Goal: Information Seeking & Learning: Learn about a topic

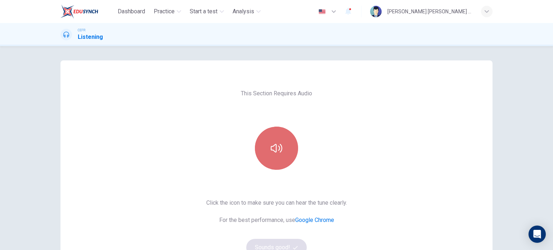
click at [261, 141] on button "button" at bounding box center [276, 148] width 43 height 43
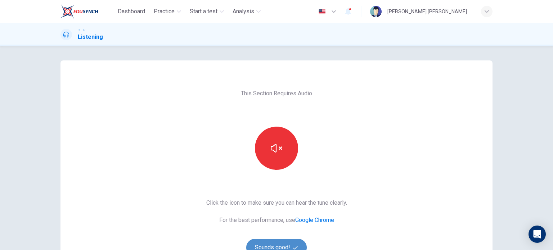
click at [271, 247] on button "Sounds good!" at bounding box center [276, 247] width 60 height 17
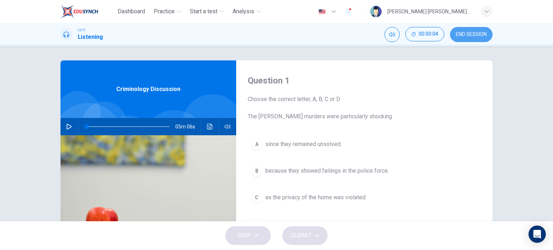
click at [474, 29] on button "END SESSION" at bounding box center [471, 34] width 42 height 15
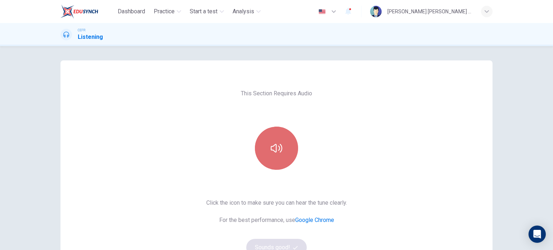
click at [279, 144] on icon "button" at bounding box center [277, 149] width 12 height 12
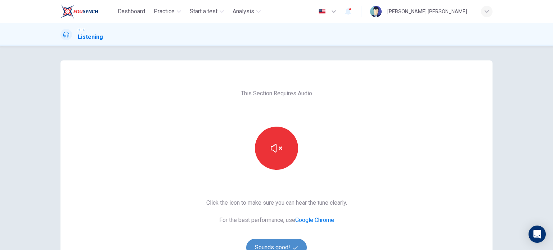
click at [264, 242] on button "Sounds good!" at bounding box center [276, 247] width 60 height 17
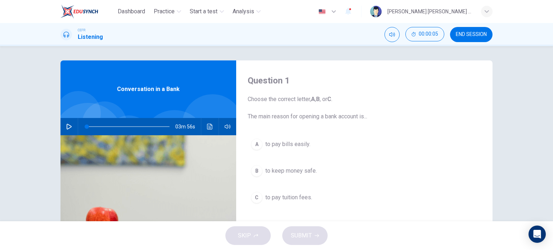
scroll to position [17, 0]
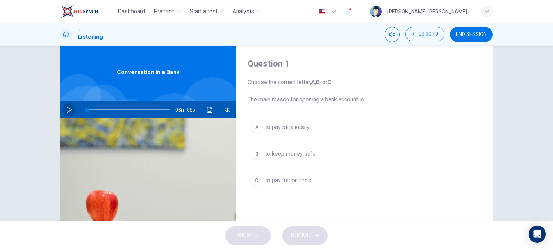
click at [66, 107] on icon "button" at bounding box center [69, 110] width 6 height 6
click at [148, 108] on span at bounding box center [150, 110] width 4 height 4
click at [70, 107] on icon "button" at bounding box center [69, 110] width 6 height 6
type input "0"
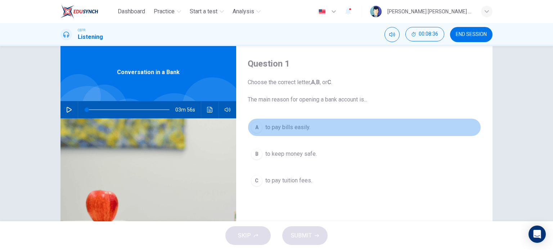
click at [271, 119] on button "A to pay bills easily." at bounding box center [364, 127] width 233 height 18
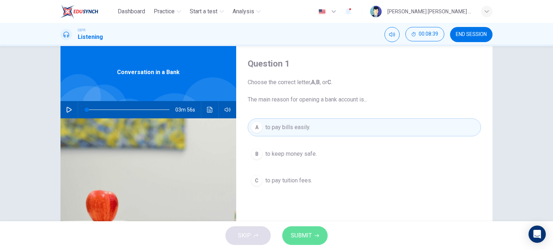
click at [315, 236] on icon "button" at bounding box center [317, 236] width 4 height 4
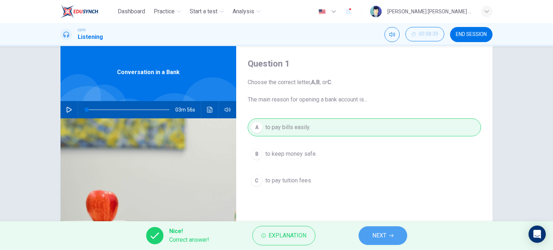
click at [369, 231] on button "NEXT" at bounding box center [383, 236] width 49 height 19
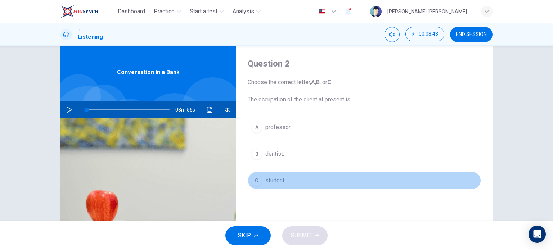
click at [260, 178] on button "C student." at bounding box center [364, 181] width 233 height 18
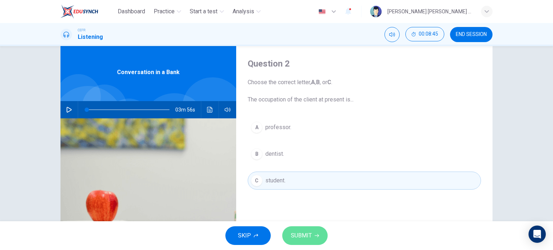
click at [307, 231] on span "SUBMIT" at bounding box center [301, 236] width 21 height 10
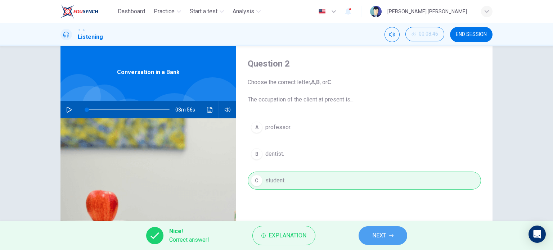
click at [373, 231] on span "NEXT" at bounding box center [379, 236] width 14 height 10
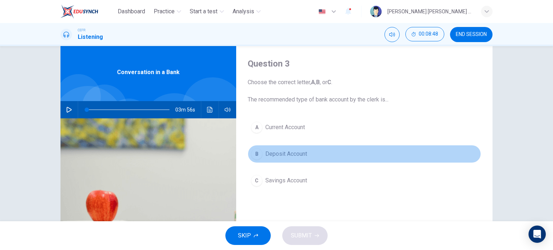
click at [282, 159] on button "B Deposit Account" at bounding box center [364, 154] width 233 height 18
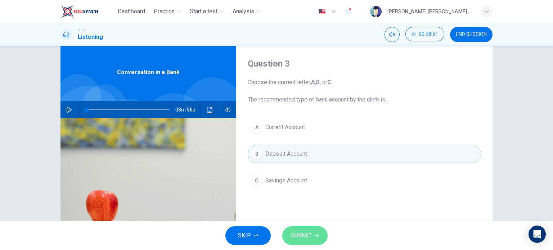
click at [297, 233] on span "SUBMIT" at bounding box center [301, 236] width 21 height 10
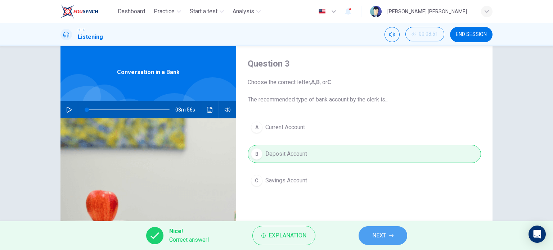
click at [369, 228] on button "NEXT" at bounding box center [383, 236] width 49 height 19
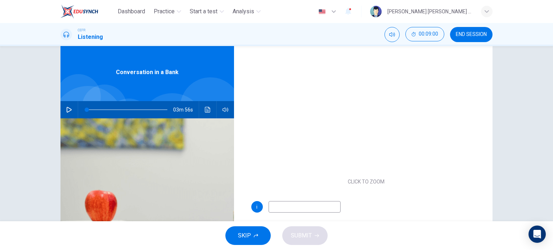
scroll to position [69, 0]
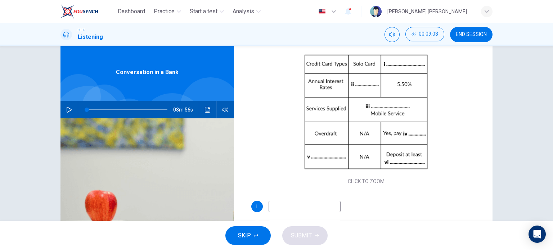
click at [314, 203] on input at bounding box center [305, 207] width 72 height 12
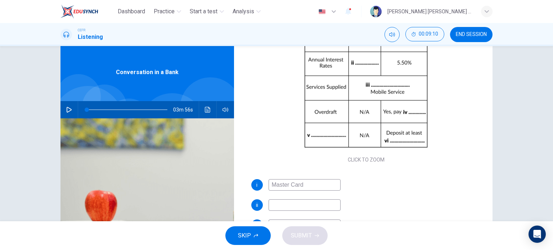
scroll to position [94, 0]
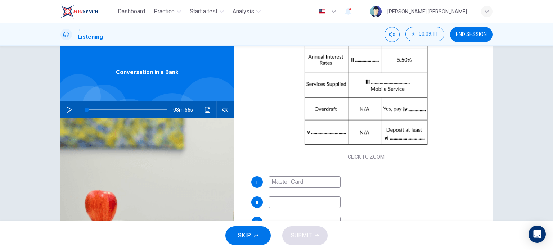
type input "Master Card"
click at [317, 200] on input at bounding box center [305, 203] width 72 height 12
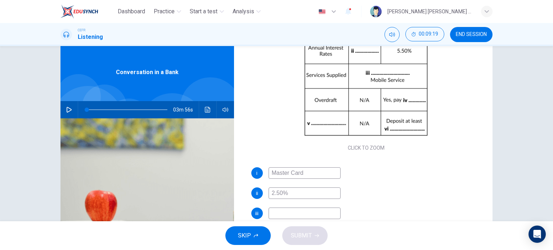
type input "2.50%"
click at [308, 215] on input at bounding box center [305, 214] width 72 height 12
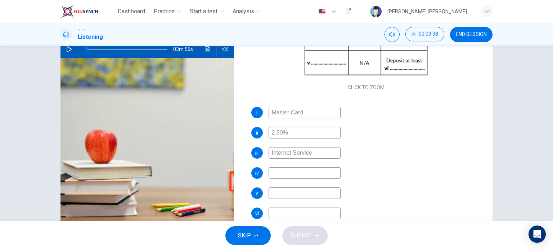
scroll to position [78, 0]
type input "Internet Service"
click at [278, 173] on input at bounding box center [305, 173] width 72 height 12
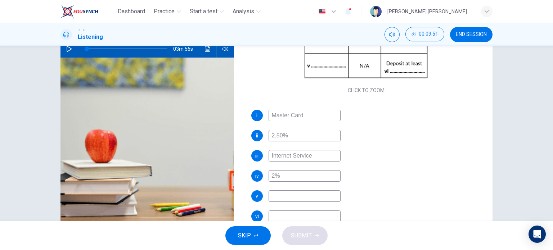
scroll to position [103, 0]
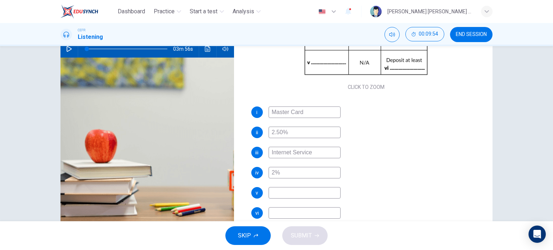
click at [269, 172] on input "2%" at bounding box center [305, 173] width 72 height 12
type input "2%"
click at [277, 189] on input at bounding box center [305, 193] width 72 height 12
click at [269, 214] on input at bounding box center [305, 213] width 72 height 12
type input "1500 pounds"
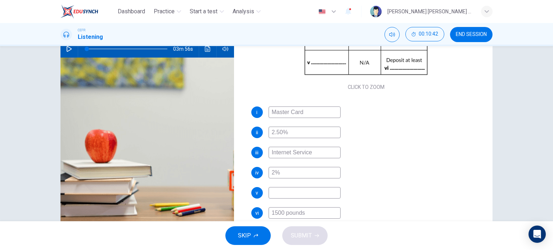
click at [307, 194] on input at bounding box center [305, 193] width 72 height 12
click at [273, 187] on input "Deposit" at bounding box center [305, 193] width 72 height 12
type input "Limitation"
click at [297, 237] on span "SUBMIT" at bounding box center [301, 236] width 21 height 10
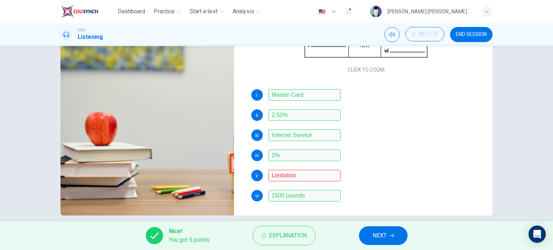
scroll to position [96, 0]
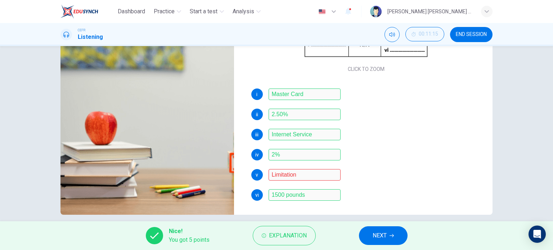
click at [370, 233] on button "NEXT" at bounding box center [383, 236] width 49 height 19
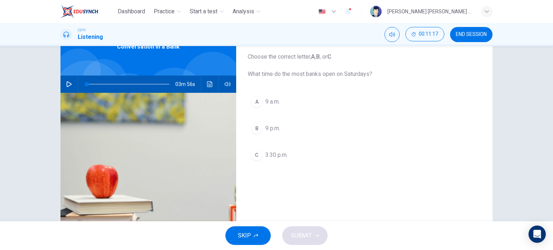
scroll to position [41, 0]
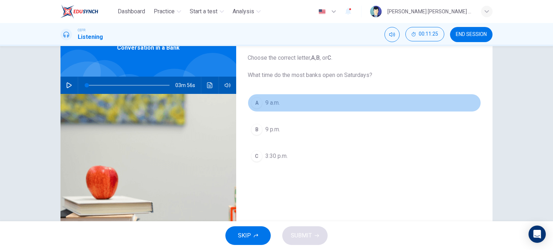
click at [268, 106] on span "9 a.m." at bounding box center [272, 103] width 14 height 9
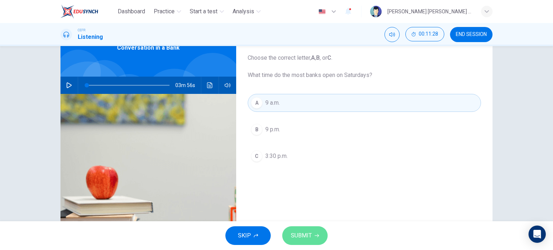
click at [300, 228] on button "SUBMIT" at bounding box center [304, 236] width 45 height 19
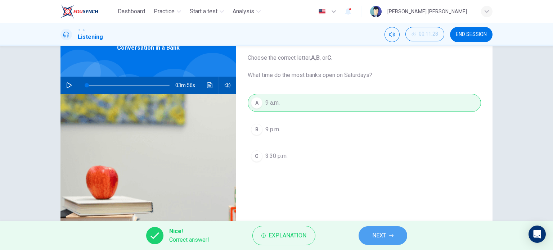
click at [385, 239] on span "NEXT" at bounding box center [379, 236] width 14 height 10
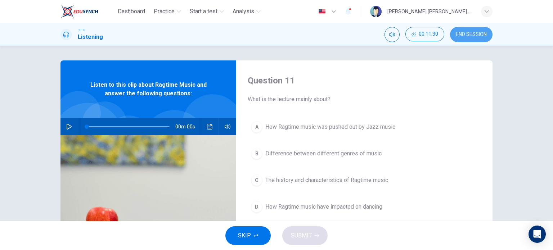
click at [469, 28] on button "END SESSION" at bounding box center [471, 34] width 42 height 15
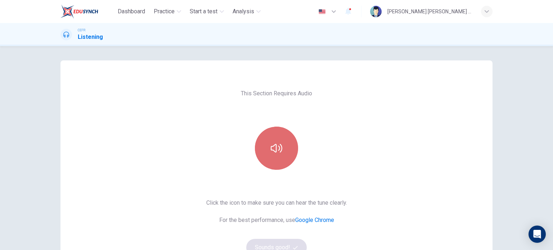
click at [282, 147] on button "button" at bounding box center [276, 148] width 43 height 43
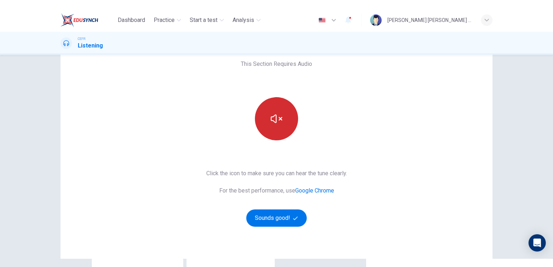
scroll to position [40, 0]
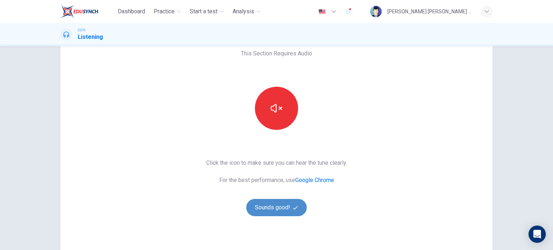
click at [283, 207] on button "Sounds good!" at bounding box center [276, 207] width 60 height 17
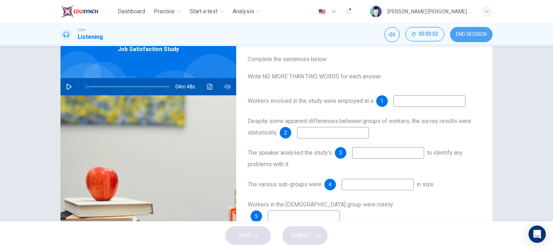
click at [479, 34] on span "END SESSION" at bounding box center [471, 35] width 31 height 6
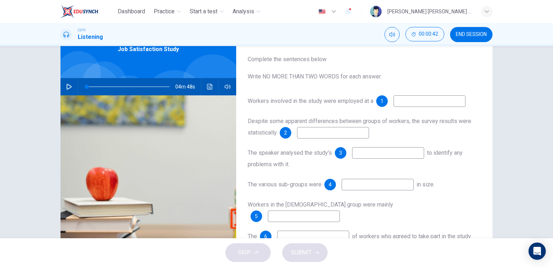
click at [60, 87] on div "04m 48s" at bounding box center [148, 86] width 176 height 17
click at [66, 86] on icon "button" at bounding box center [69, 87] width 6 height 6
click at [95, 84] on span at bounding box center [128, 87] width 83 height 10
click at [67, 89] on icon "button" at bounding box center [69, 87] width 5 height 6
type input "0"
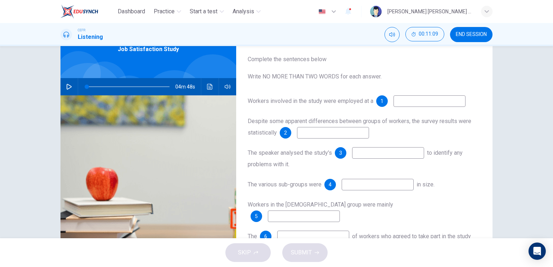
click at [408, 102] on input at bounding box center [430, 101] width 72 height 12
click at [208, 84] on icon "Click to see the audio transcription" at bounding box center [210, 87] width 6 height 6
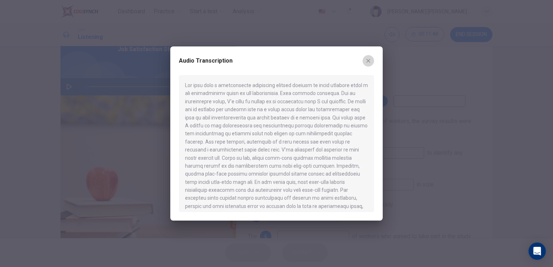
click at [370, 59] on icon "button" at bounding box center [369, 61] width 4 height 4
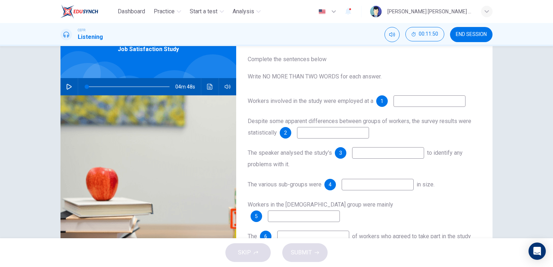
click at [418, 104] on input at bounding box center [430, 101] width 72 height 12
type input "call center"
click at [358, 138] on input at bounding box center [333, 133] width 72 height 12
type input "low"
click at [359, 154] on input at bounding box center [388, 153] width 72 height 12
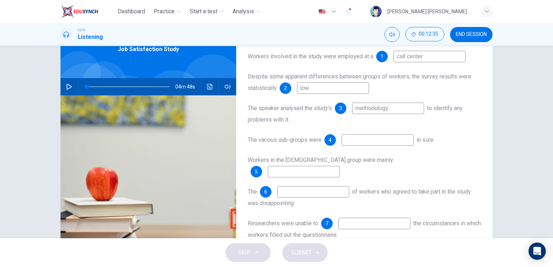
scroll to position [45, 0]
type input "methodology"
click at [355, 140] on input at bounding box center [378, 140] width 72 height 12
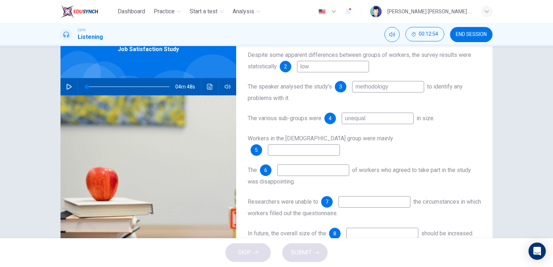
scroll to position [68, 0]
type input "unequal"
click at [340, 143] on input at bounding box center [304, 149] width 72 height 12
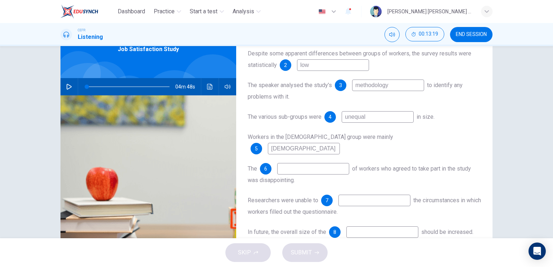
type input "female"
click at [314, 163] on input at bounding box center [313, 169] width 72 height 12
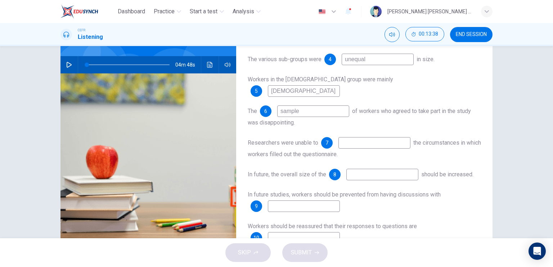
scroll to position [86, 0]
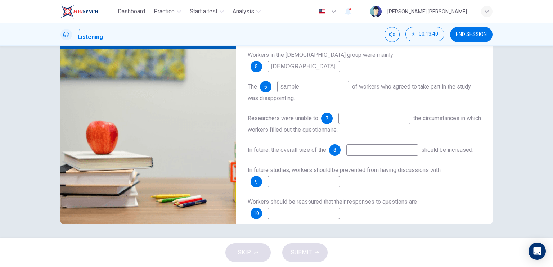
type input "sample"
click at [360, 113] on input at bounding box center [375, 119] width 72 height 12
type input "control"
click at [360, 144] on input at bounding box center [382, 150] width 72 height 12
type input "sample"
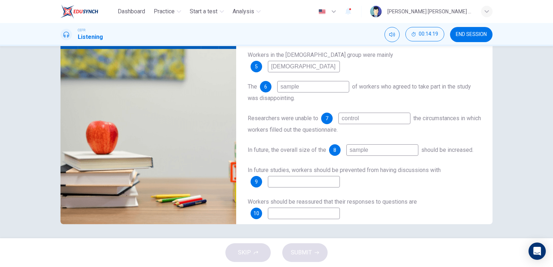
click at [298, 81] on input "sample" at bounding box center [313, 87] width 72 height 12
type input "number"
click at [281, 176] on input at bounding box center [304, 182] width 72 height 12
type input "their colleagues"
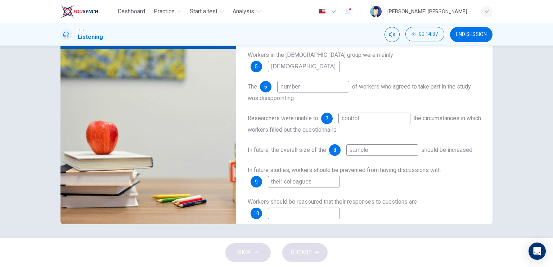
click at [291, 208] on input at bounding box center [304, 214] width 72 height 12
type input "confidential"
click at [305, 245] on button "SUBMIT" at bounding box center [304, 252] width 45 height 19
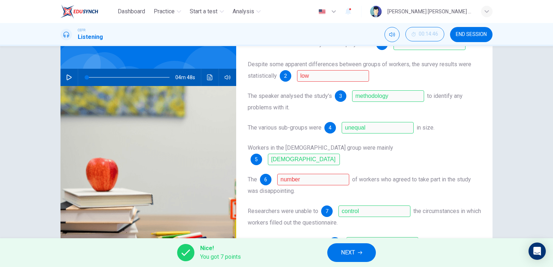
scroll to position [52, 0]
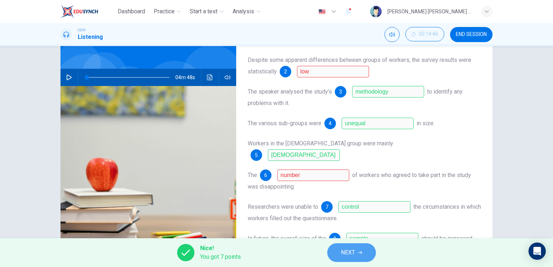
click at [348, 246] on button "NEXT" at bounding box center [351, 252] width 49 height 19
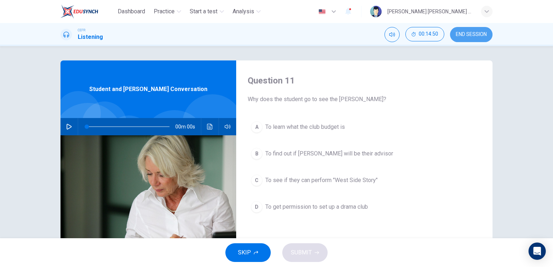
click at [452, 36] on button "END SESSION" at bounding box center [471, 34] width 42 height 15
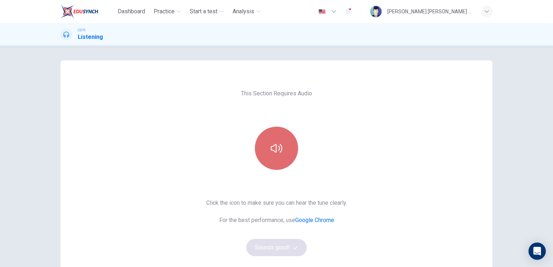
click at [279, 138] on button "button" at bounding box center [276, 148] width 43 height 43
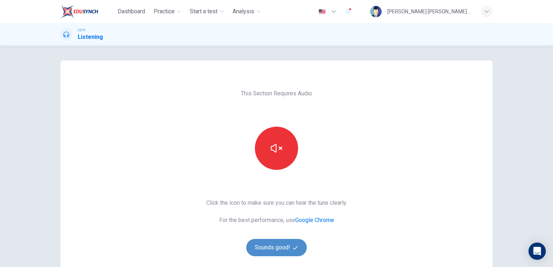
click at [272, 252] on button "Sounds good!" at bounding box center [276, 247] width 60 height 17
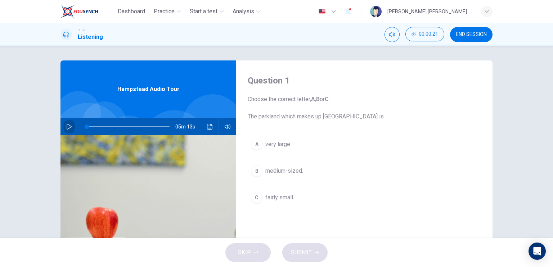
click at [68, 127] on icon "button" at bounding box center [69, 127] width 6 height 6
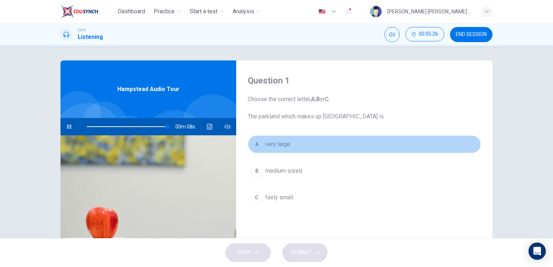
click at [264, 149] on button "A very large." at bounding box center [364, 144] width 233 height 18
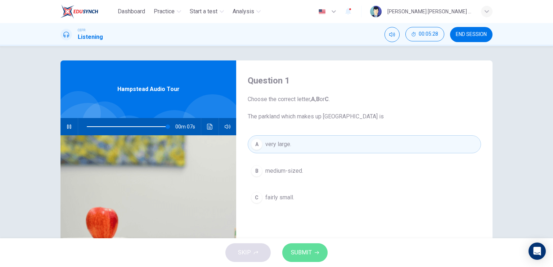
click at [301, 248] on span "SUBMIT" at bounding box center [301, 253] width 21 height 10
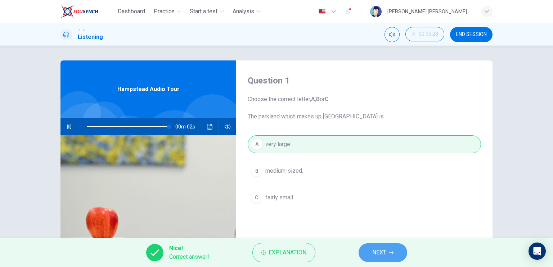
click at [369, 246] on button "NEXT" at bounding box center [383, 252] width 49 height 19
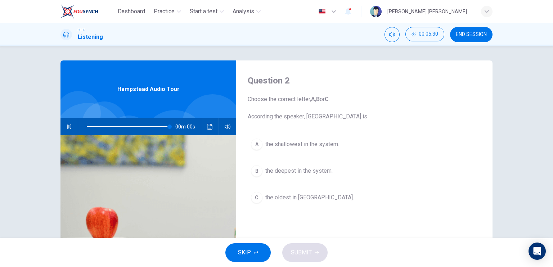
type input "0"
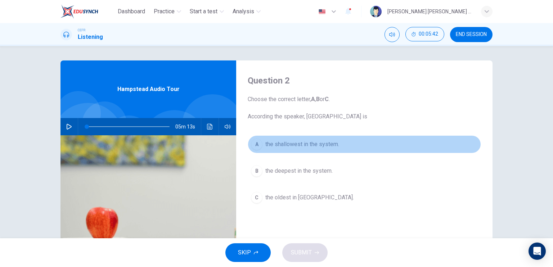
click at [309, 151] on button "A the shallowest in the system." at bounding box center [364, 144] width 233 height 18
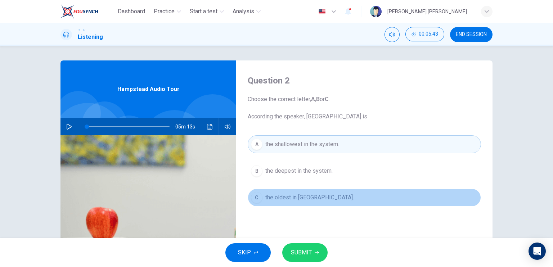
click at [301, 196] on span "the oldest in London." at bounding box center [309, 197] width 89 height 9
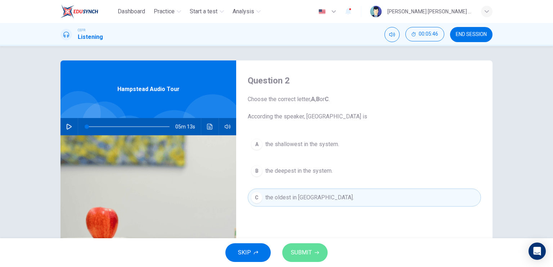
click at [302, 261] on button "SUBMIT" at bounding box center [304, 252] width 45 height 19
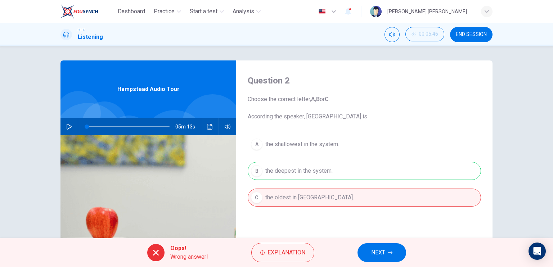
drag, startPoint x: 372, startPoint y: 243, endPoint x: 372, endPoint y: 247, distance: 4.7
click at [372, 247] on div "Oops! Wrong answer! Explanation NEXT" at bounding box center [276, 252] width 553 height 29
click at [372, 248] on span "NEXT" at bounding box center [378, 253] width 14 height 10
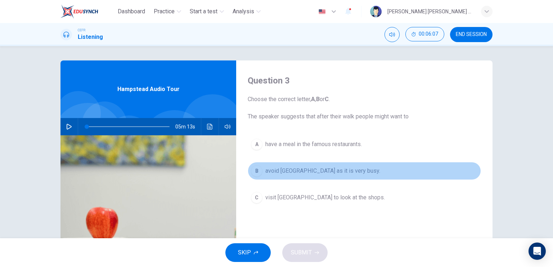
click at [316, 176] on button "B avoid Hampstead village as it is very busy." at bounding box center [364, 171] width 233 height 18
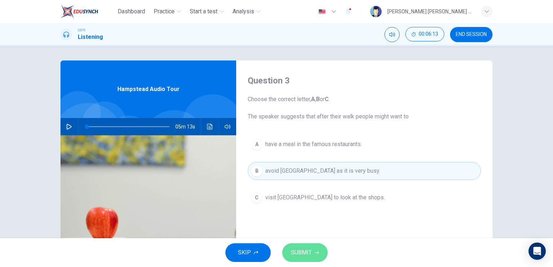
click at [315, 247] on button "SUBMIT" at bounding box center [304, 252] width 45 height 19
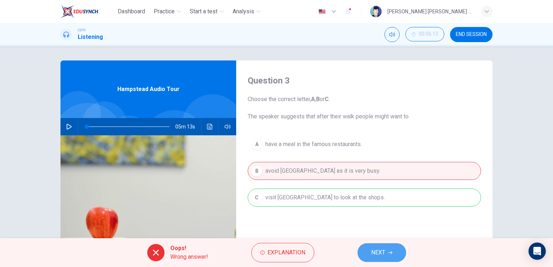
click at [371, 257] on button "NEXT" at bounding box center [382, 252] width 49 height 19
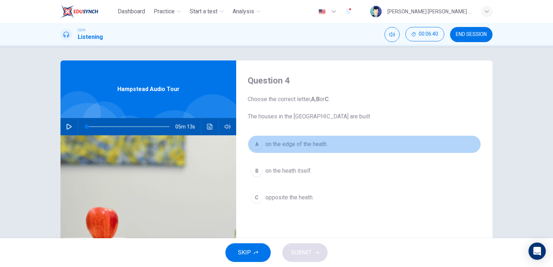
click at [299, 145] on span "on the edge of the heath." at bounding box center [296, 144] width 62 height 9
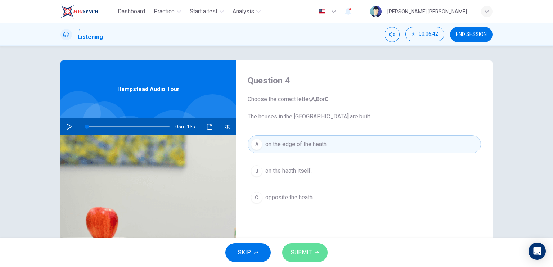
click at [299, 249] on span "SUBMIT" at bounding box center [301, 253] width 21 height 10
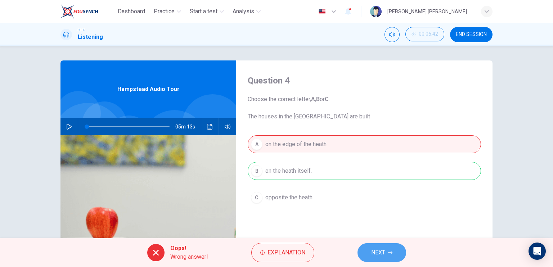
click at [376, 254] on span "NEXT" at bounding box center [378, 253] width 14 height 10
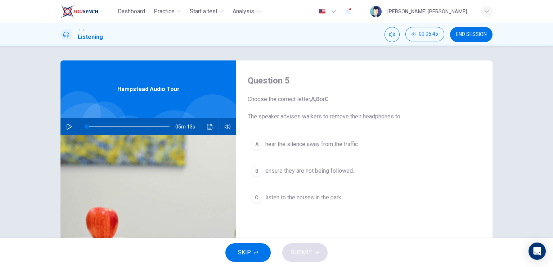
click at [376, 254] on div "SKIP SUBMIT" at bounding box center [276, 252] width 553 height 29
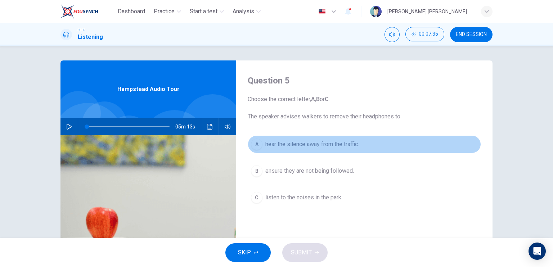
click at [341, 142] on span "hear the silence away from the traffic." at bounding box center [312, 144] width 94 height 9
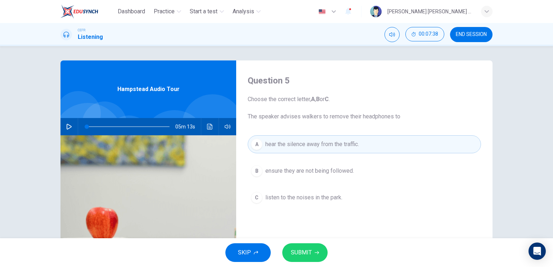
click at [317, 248] on button "SUBMIT" at bounding box center [304, 252] width 45 height 19
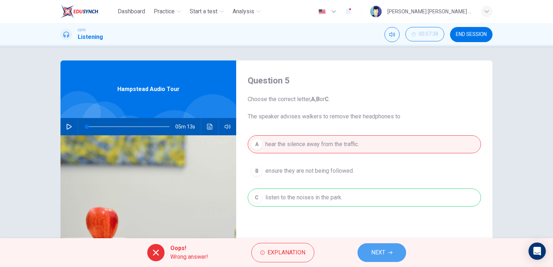
click at [377, 252] on span "NEXT" at bounding box center [378, 253] width 14 height 10
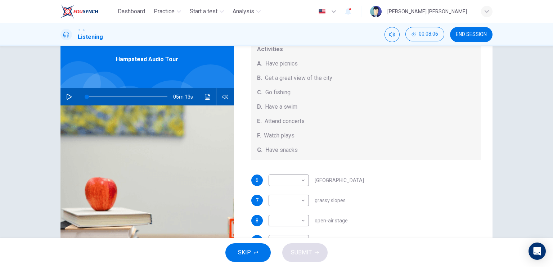
scroll to position [30, 0]
click at [292, 197] on body "Dashboard Practice Start a test Analysis English en ​ KHADIJAH BINTI MUHAMMAD Z…" at bounding box center [276, 133] width 553 height 267
click at [282, 191] on li "A" at bounding box center [286, 187] width 40 height 12
type input "A"
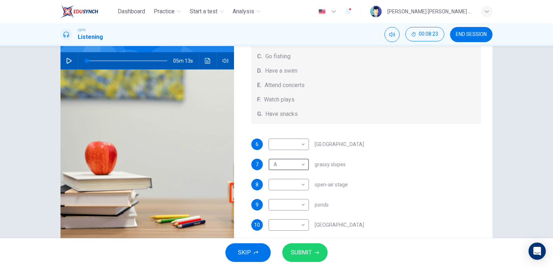
scroll to position [66, 0]
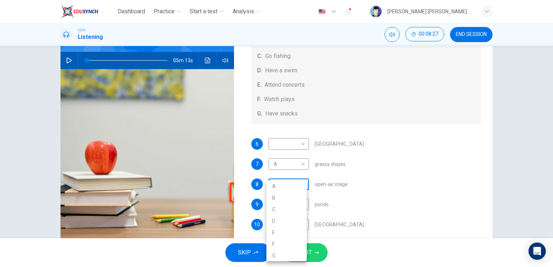
click at [282, 190] on body "Dashboard Practice Start a test Analysis English en ​ KHADIJAH BINTI MUHAMMAD Z…" at bounding box center [276, 133] width 553 height 267
click at [272, 237] on li "E" at bounding box center [286, 233] width 40 height 12
type input "E"
click at [275, 209] on body "Dashboard Practice Start a test Analysis English en ​ KHADIJAH BINTI MUHAMMAD Z…" at bounding box center [276, 133] width 553 height 267
click at [322, 115] on div at bounding box center [276, 133] width 553 height 267
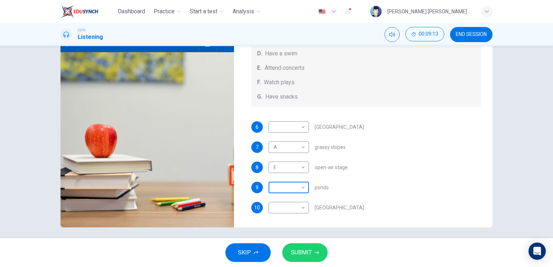
scroll to position [84, 0]
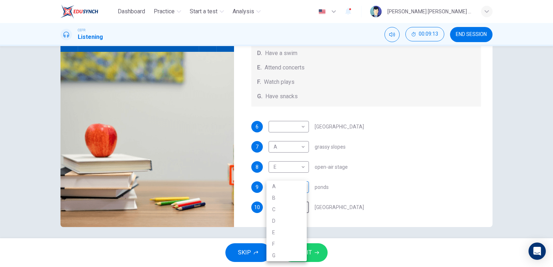
click at [297, 212] on body "Dashboard Practice Start a test Analysis English en ​ KHADIJAH BINTI MUHAMMAD Z…" at bounding box center [276, 133] width 553 height 267
click at [272, 200] on li "B" at bounding box center [286, 198] width 40 height 12
type input "B"
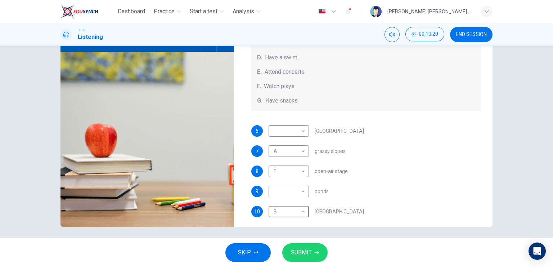
scroll to position [66, 0]
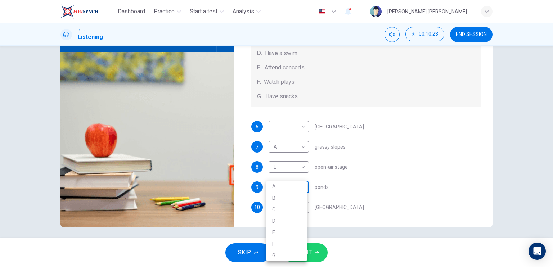
click at [285, 185] on body "Dashboard Practice Start a test Analysis English en ​ KHADIJAH BINTI MUHAMMAD Z…" at bounding box center [276, 133] width 553 height 267
click at [279, 214] on li "C" at bounding box center [286, 210] width 40 height 12
type input "C"
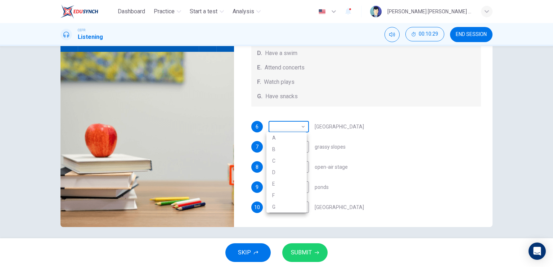
click at [279, 121] on body "Dashboard Practice Start a test Analysis English en ​ KHADIJAH BINTI MUHAMMAD Z…" at bounding box center [276, 133] width 553 height 267
click at [304, 107] on div at bounding box center [276, 133] width 553 height 267
click at [304, 107] on div "Questions 6 - 10 Which activity can be done at each of the following locations …" at bounding box center [366, 36] width 253 height 250
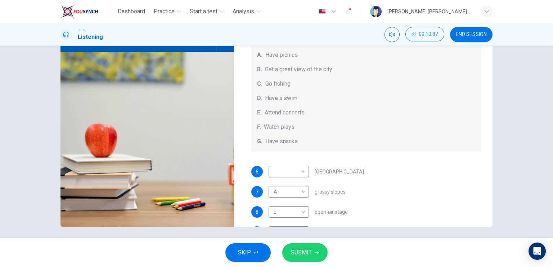
scroll to position [21, 0]
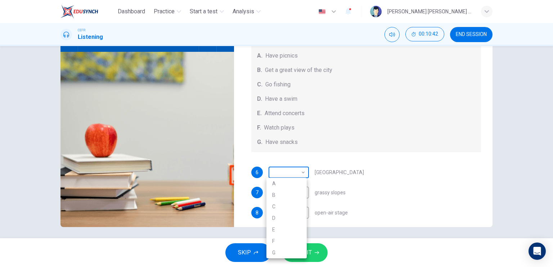
click at [287, 176] on body "Dashboard Practice Start a test Analysis English en ​ KHADIJAH BINTI MUHAMMAD Z…" at bounding box center [276, 133] width 553 height 267
click at [286, 240] on li "F" at bounding box center [286, 242] width 40 height 12
type input "F"
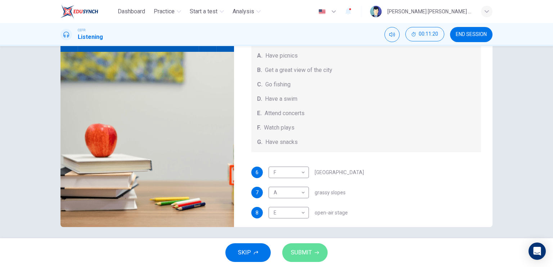
click at [292, 248] on span "SUBMIT" at bounding box center [301, 253] width 21 height 10
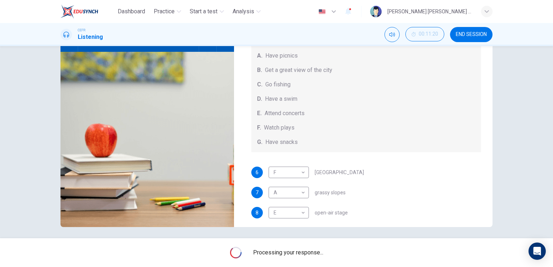
scroll to position [66, 0]
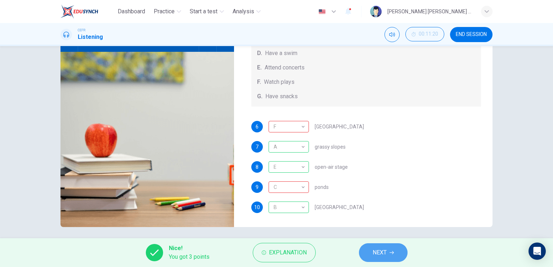
click at [366, 248] on button "NEXT" at bounding box center [383, 252] width 49 height 19
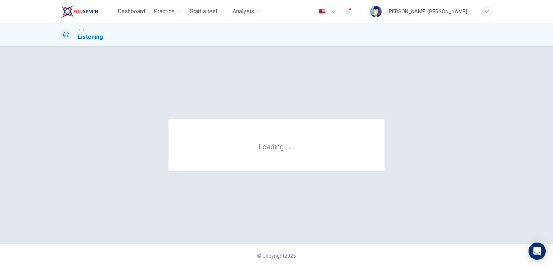
scroll to position [0, 0]
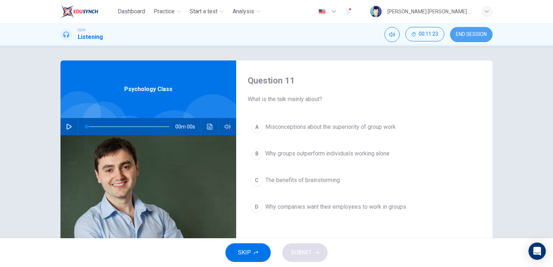
click at [464, 39] on button "END SESSION" at bounding box center [471, 34] width 42 height 15
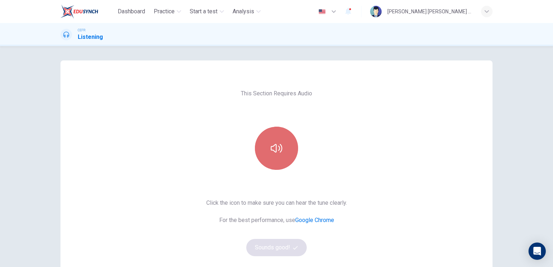
click at [271, 144] on icon "button" at bounding box center [277, 149] width 12 height 12
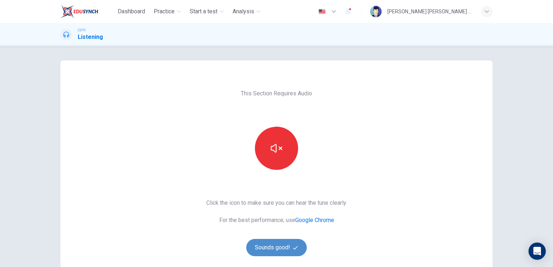
click at [277, 256] on button "Sounds good!" at bounding box center [276, 247] width 60 height 17
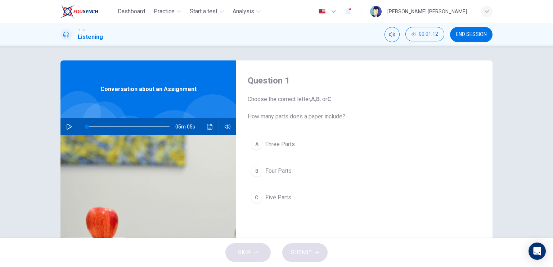
click at [188, 183] on img at bounding box center [148, 222] width 176 height 175
click at [64, 125] on button "button" at bounding box center [69, 126] width 12 height 17
click at [90, 126] on span at bounding box center [92, 127] width 4 height 4
click at [96, 125] on span at bounding box center [98, 127] width 4 height 4
click at [70, 126] on icon "button" at bounding box center [69, 127] width 6 height 6
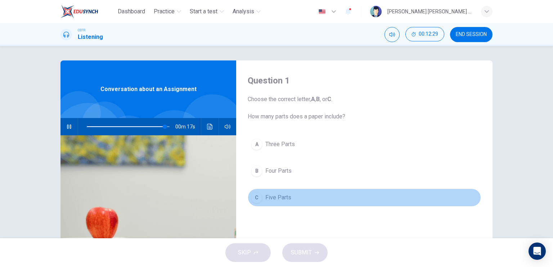
click at [281, 203] on button "C Five Parts" at bounding box center [364, 198] width 233 height 18
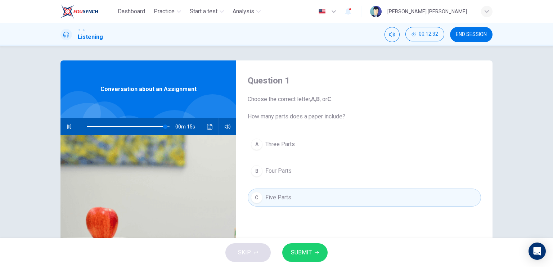
click at [308, 254] on span "SUBMIT" at bounding box center [301, 253] width 21 height 10
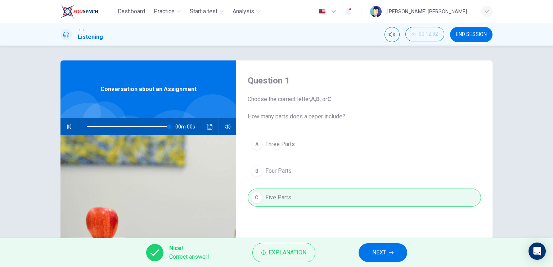
type input "0"
click at [375, 251] on span "NEXT" at bounding box center [379, 253] width 14 height 10
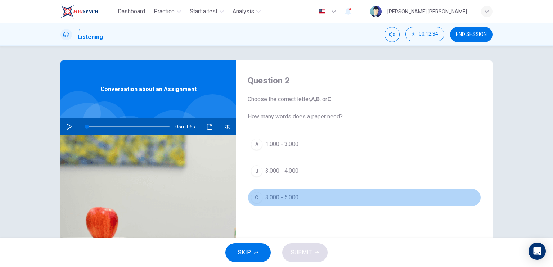
click at [285, 201] on span "3,000 - 5,000" at bounding box center [281, 197] width 33 height 9
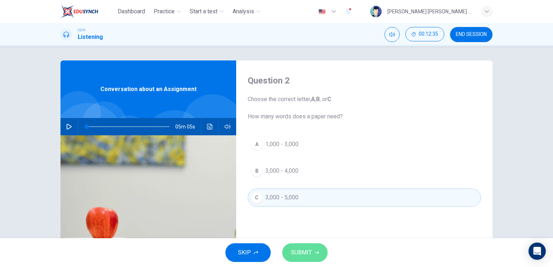
click at [305, 250] on span "SUBMIT" at bounding box center [301, 253] width 21 height 10
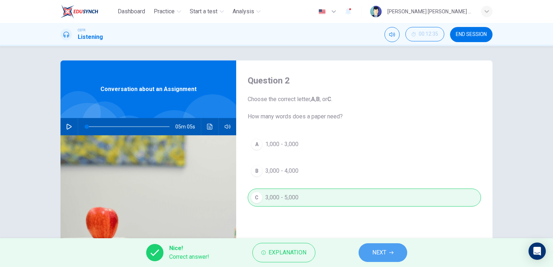
click at [373, 252] on span "NEXT" at bounding box center [379, 253] width 14 height 10
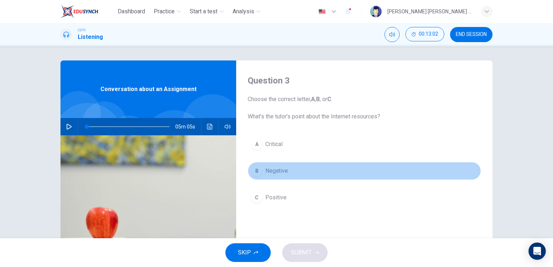
click at [269, 171] on span "Negative" at bounding box center [276, 171] width 23 height 9
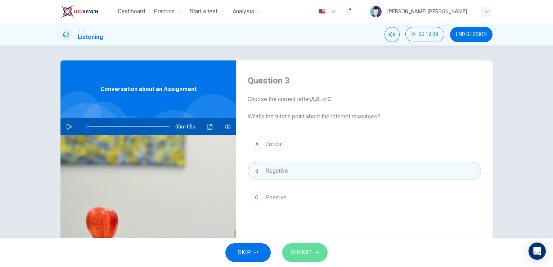
click at [291, 253] on span "SUBMIT" at bounding box center [301, 253] width 21 height 10
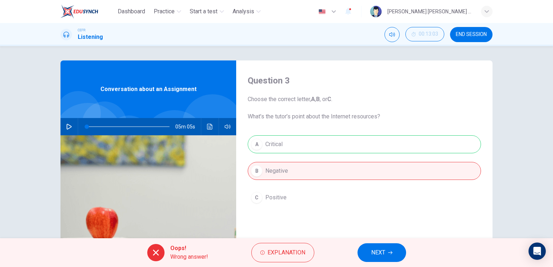
click at [371, 261] on button "NEXT" at bounding box center [382, 252] width 49 height 19
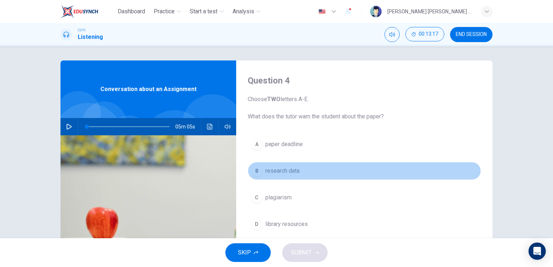
click at [269, 172] on span "research data" at bounding box center [282, 171] width 34 height 9
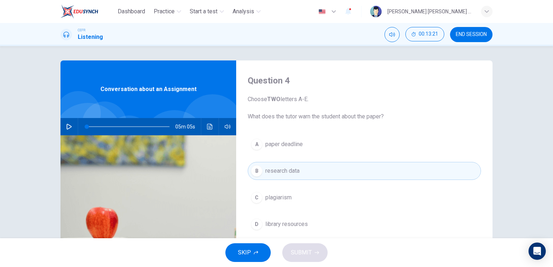
scroll to position [56, 0]
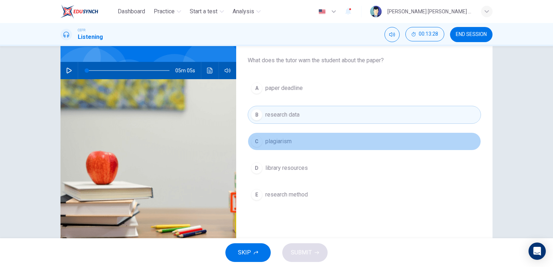
click at [287, 136] on button "C plagiarism" at bounding box center [364, 142] width 233 height 18
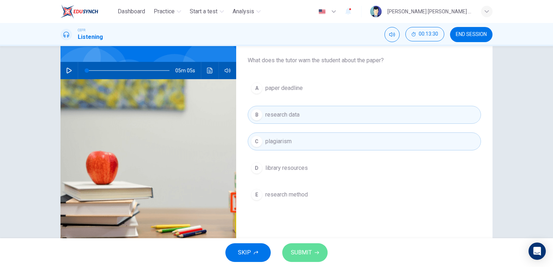
click at [302, 258] on button "SUBMIT" at bounding box center [304, 252] width 45 height 19
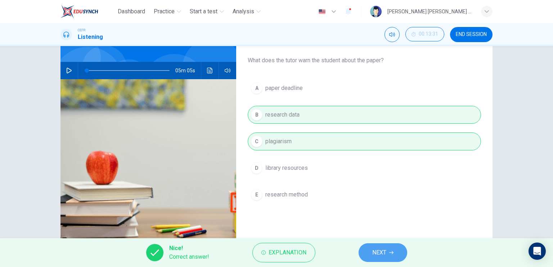
click at [377, 251] on span "NEXT" at bounding box center [379, 253] width 14 height 10
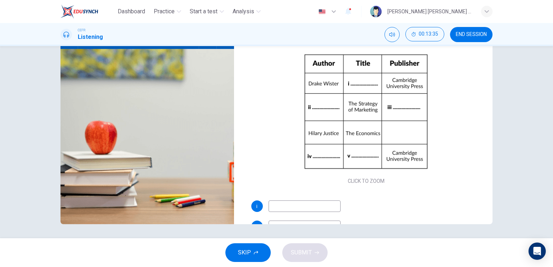
scroll to position [86, 0]
click at [302, 209] on input at bounding box center [305, 207] width 72 height 12
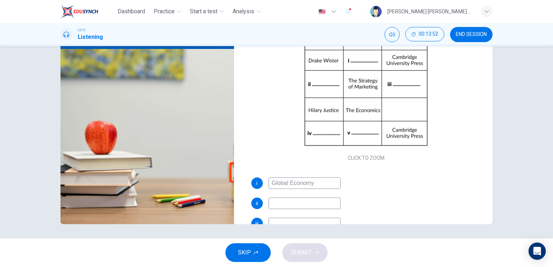
scroll to position [23, 0]
type input "Global Economy"
click at [311, 202] on input at bounding box center [305, 204] width 72 height 12
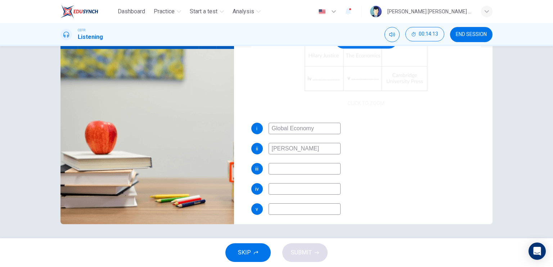
scroll to position [78, 0]
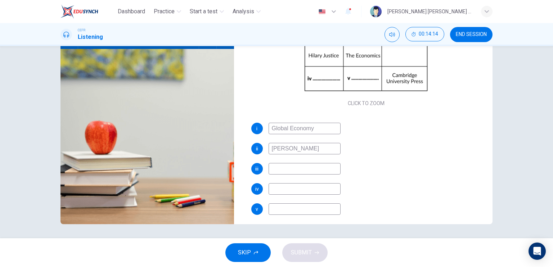
type input "Victoria Smith"
click at [279, 164] on input at bounding box center [305, 169] width 72 height 12
type input "London Press"
click at [291, 195] on div "i Global Economy ii Victoria Smith iii London Press iv v" at bounding box center [366, 176] width 230 height 107
click at [294, 190] on input at bounding box center [305, 189] width 72 height 12
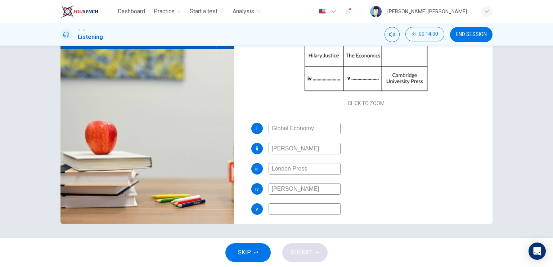
type input "William Hanna"
click at [297, 208] on input at bounding box center [305, 209] width 72 height 12
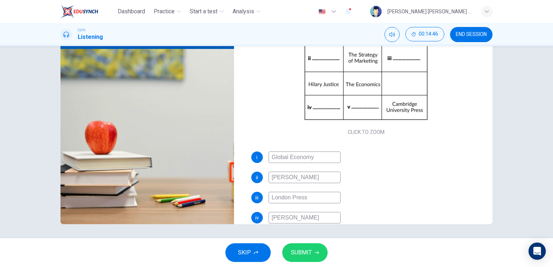
scroll to position [36, 0]
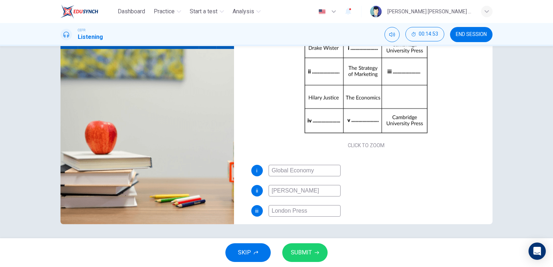
type input "Business Management"
click at [270, 171] on input "Global Economy" at bounding box center [305, 171] width 72 height 12
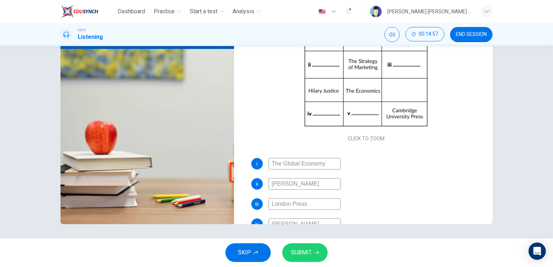
type input "The Global Economy"
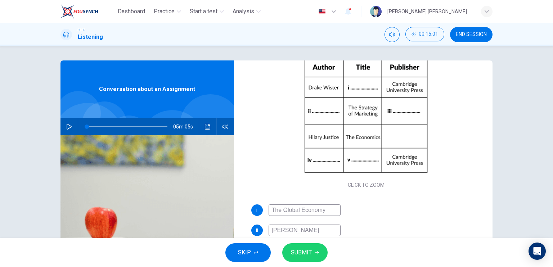
scroll to position [86, 0]
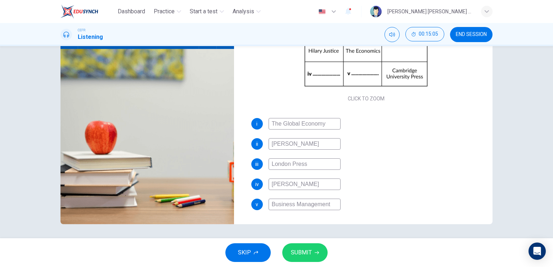
click at [270, 200] on input "Business Management" at bounding box center [305, 205] width 72 height 12
type input "Business Management"
click at [281, 124] on input "The Global Economy" at bounding box center [305, 124] width 72 height 12
type input "Global Economy"
click at [296, 253] on span "SUBMIT" at bounding box center [301, 253] width 21 height 10
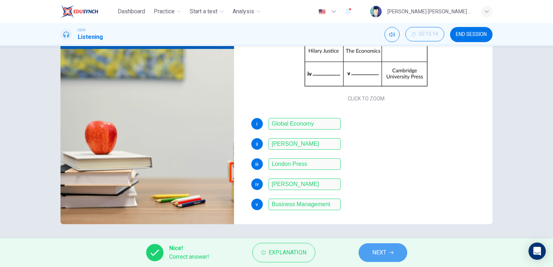
click at [366, 253] on button "NEXT" at bounding box center [383, 252] width 49 height 19
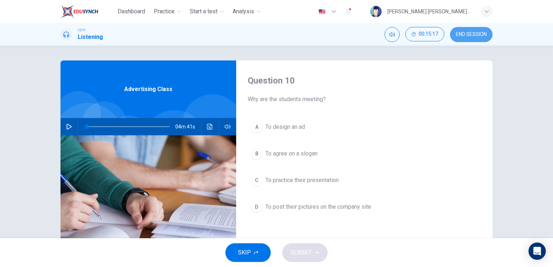
click at [465, 39] on button "END SESSION" at bounding box center [471, 34] width 42 height 15
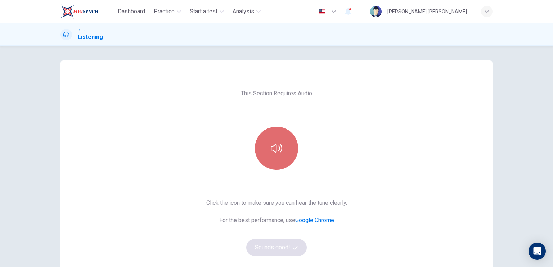
click at [280, 151] on icon "button" at bounding box center [277, 148] width 12 height 9
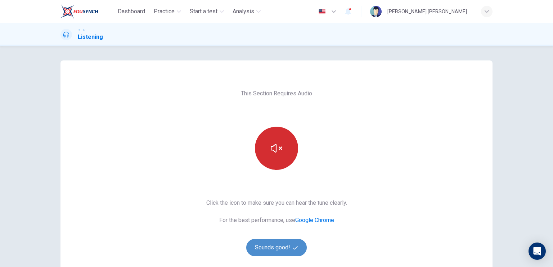
click at [271, 243] on button "Sounds good!" at bounding box center [276, 247] width 60 height 17
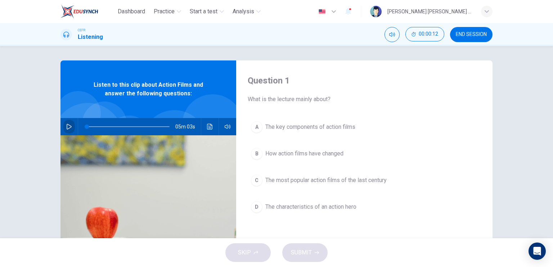
click at [69, 126] on icon "button" at bounding box center [69, 127] width 5 height 6
type input "0"
drag, startPoint x: 326, startPoint y: 208, endPoint x: 307, endPoint y: 152, distance: 59.1
click at [307, 152] on div "A The key components of action films B How action films have changed C The most…" at bounding box center [364, 174] width 233 height 112
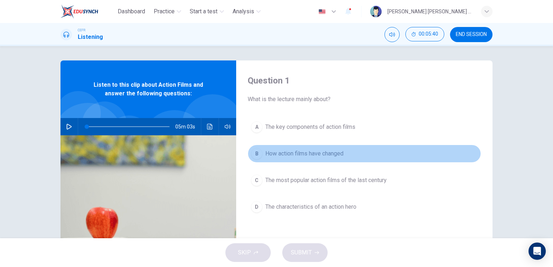
click at [307, 152] on span "How action films have changed" at bounding box center [304, 153] width 78 height 9
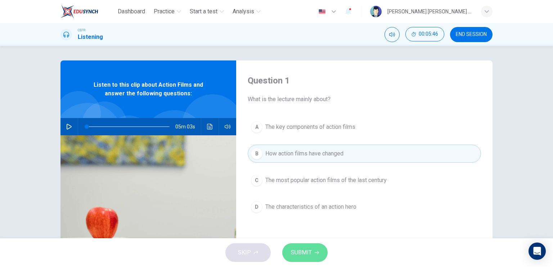
click at [310, 254] on span "SUBMIT" at bounding box center [301, 253] width 21 height 10
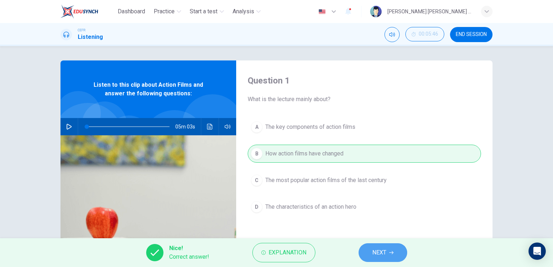
click at [376, 246] on button "NEXT" at bounding box center [383, 252] width 49 height 19
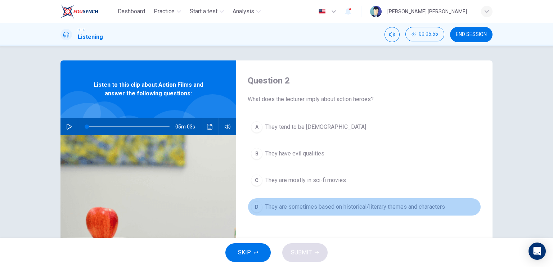
click at [359, 206] on span "They are sometimes based on historical/literary themes and characters" at bounding box center [355, 207] width 180 height 9
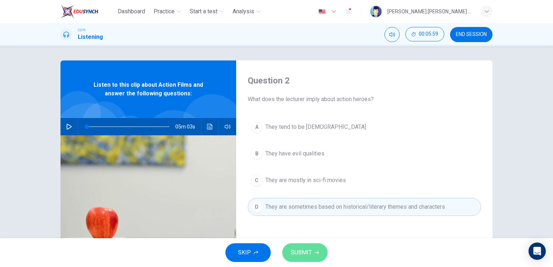
click at [323, 253] on button "SUBMIT" at bounding box center [304, 252] width 45 height 19
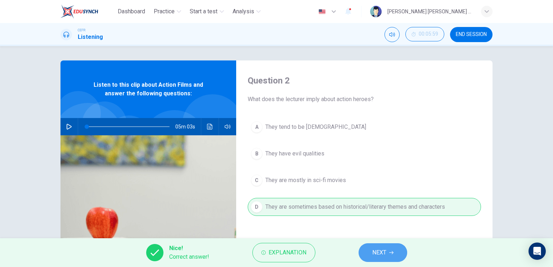
click at [373, 244] on button "NEXT" at bounding box center [383, 252] width 49 height 19
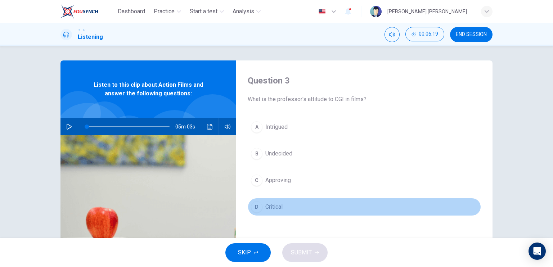
click at [269, 206] on span "Critical" at bounding box center [273, 207] width 17 height 9
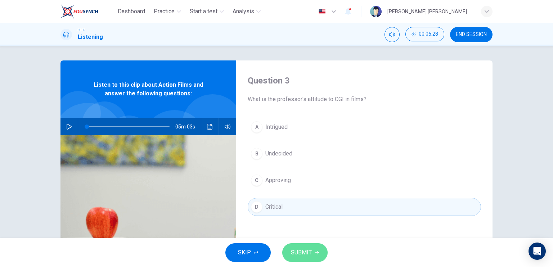
click at [302, 248] on span "SUBMIT" at bounding box center [301, 253] width 21 height 10
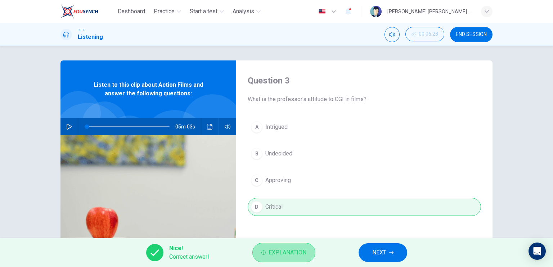
click at [311, 250] on button "Explanation" at bounding box center [283, 252] width 63 height 19
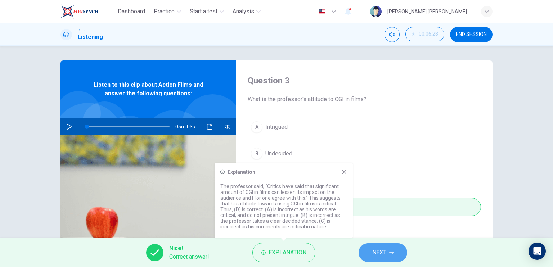
click at [382, 245] on button "NEXT" at bounding box center [383, 252] width 49 height 19
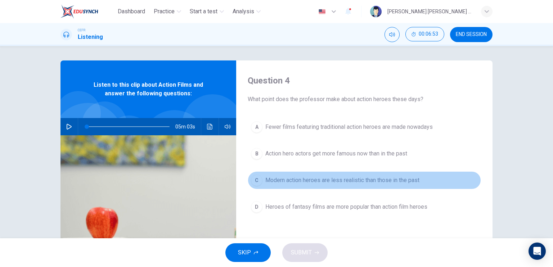
click at [370, 178] on span "Modern action heroes are less realistic than those in the past" at bounding box center [342, 180] width 154 height 9
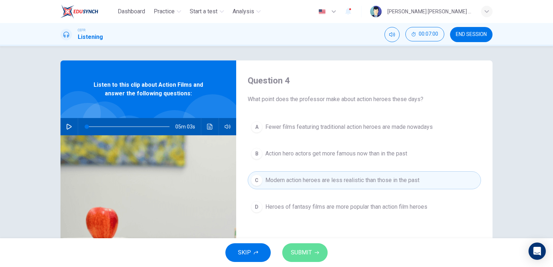
click at [310, 245] on button "SUBMIT" at bounding box center [304, 252] width 45 height 19
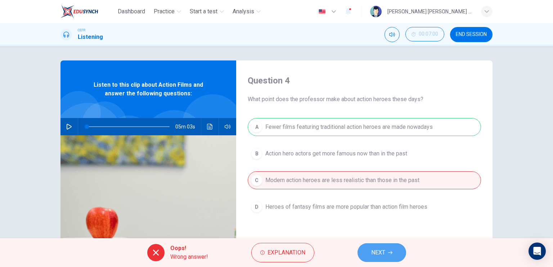
click at [368, 246] on button "NEXT" at bounding box center [382, 252] width 49 height 19
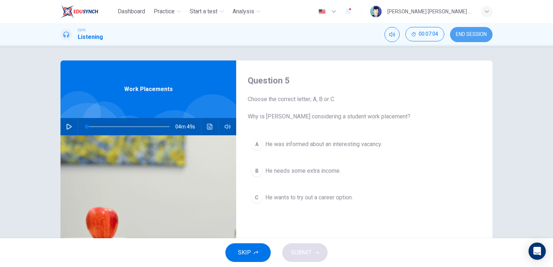
click at [460, 38] on button "END SESSION" at bounding box center [471, 34] width 42 height 15
